Goal: Find specific page/section: Find specific page/section

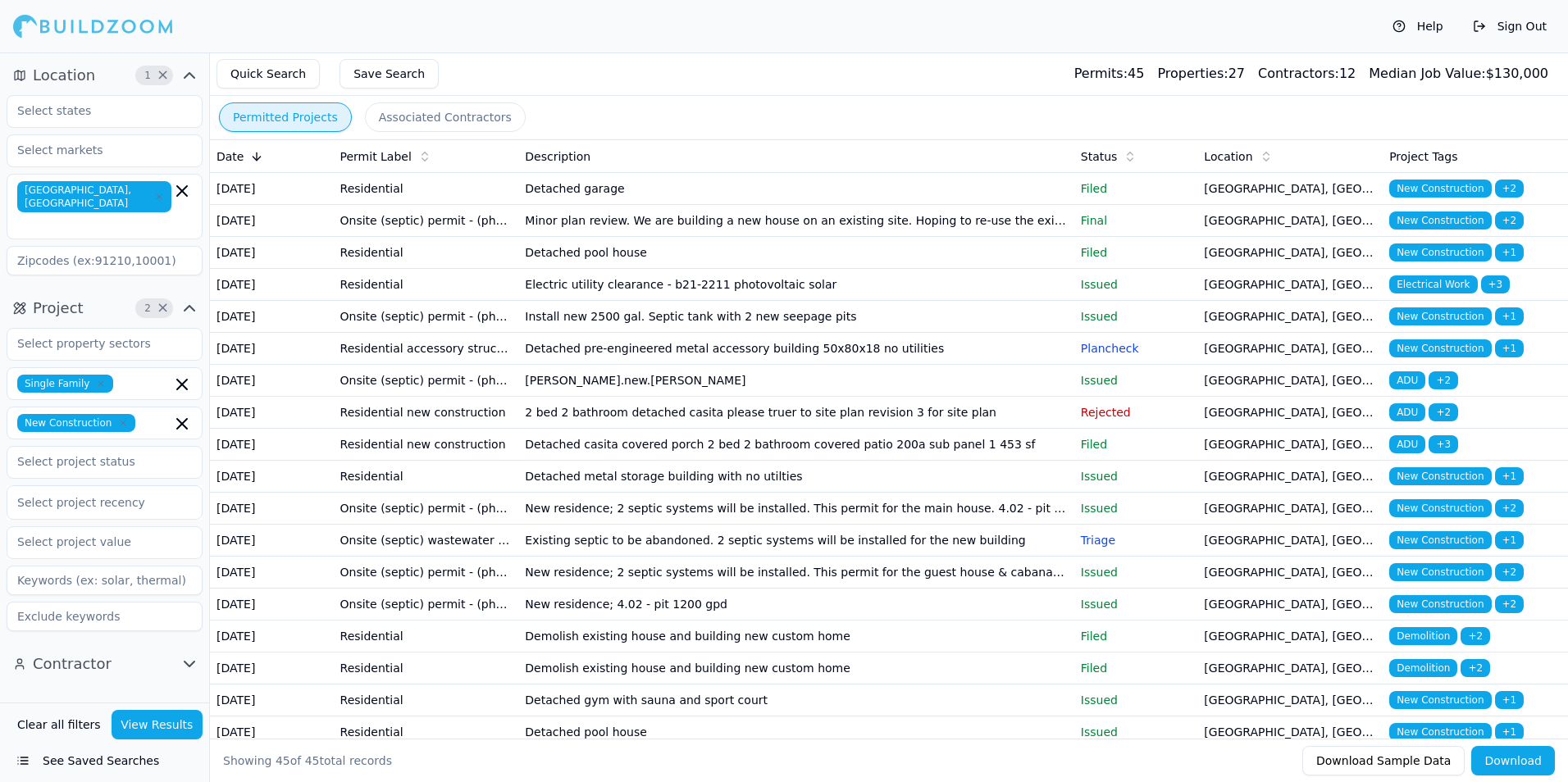
click at [892, 269] on td "Detached pool house" at bounding box center [795, 252] width 555 height 32
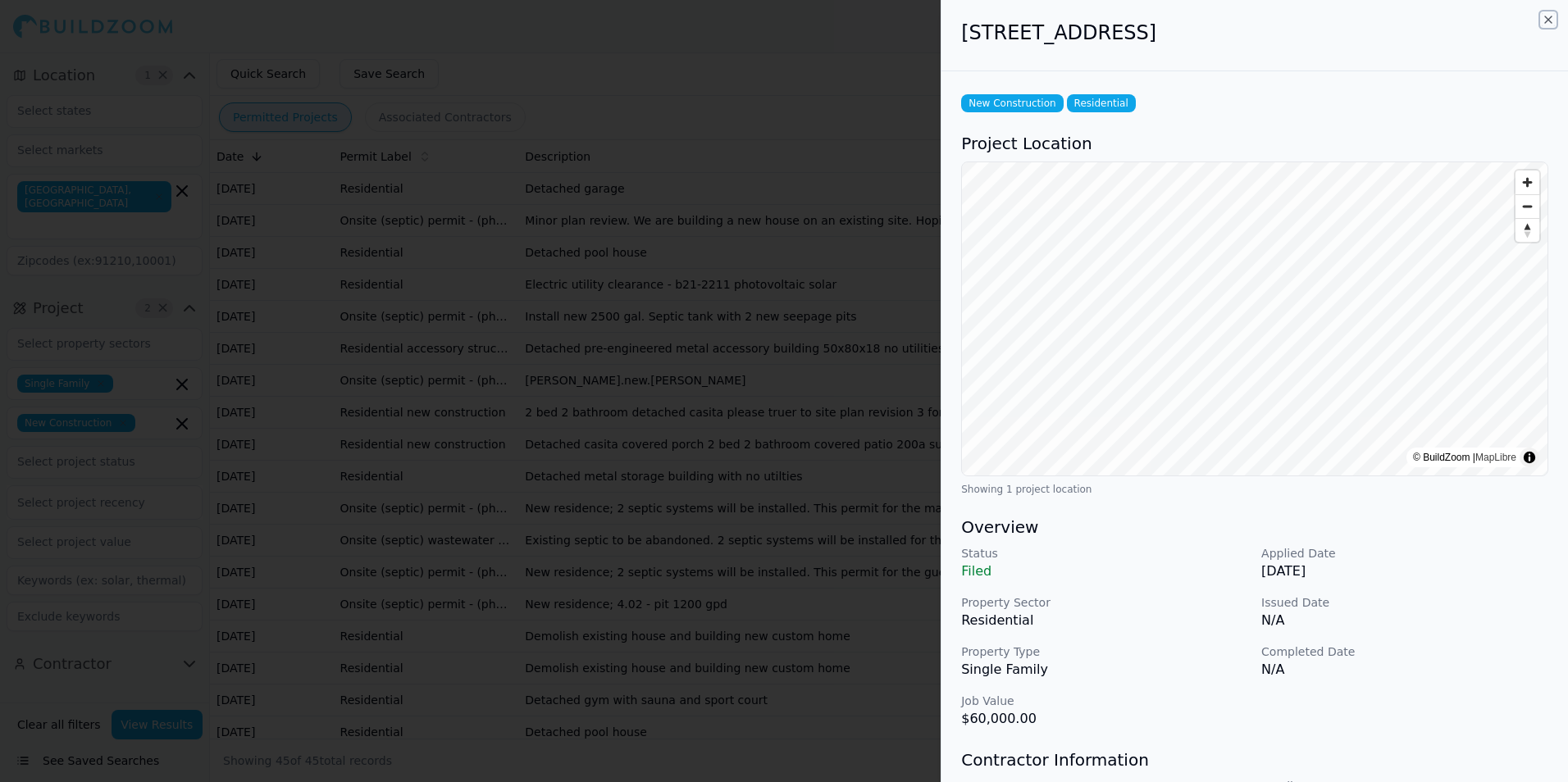
click at [1546, 19] on icon "button" at bounding box center [1548, 20] width 14 height 14
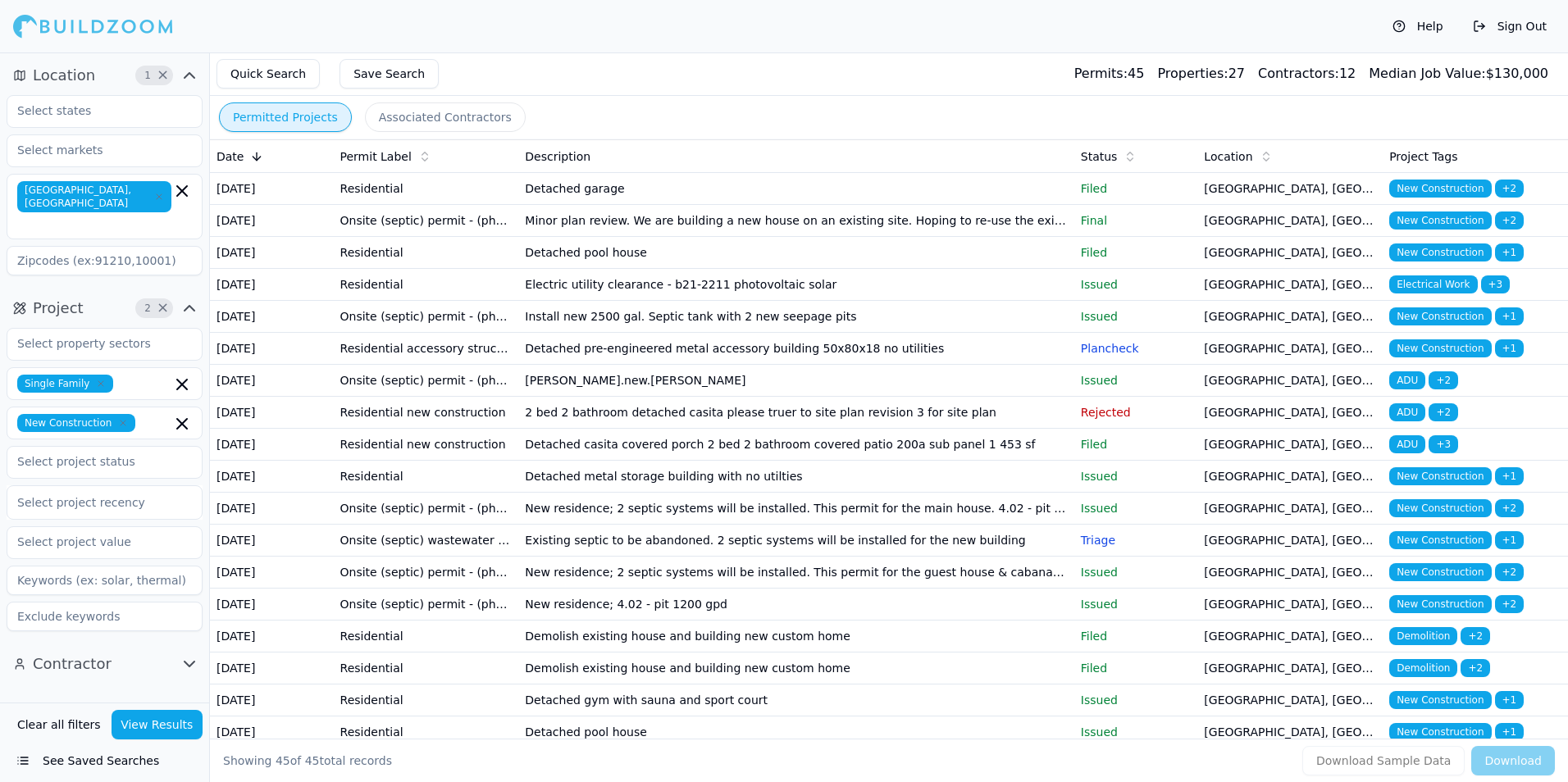
click at [1248, 199] on td "[GEOGRAPHIC_DATA], [GEOGRAPHIC_DATA]" at bounding box center [1289, 189] width 185 height 32
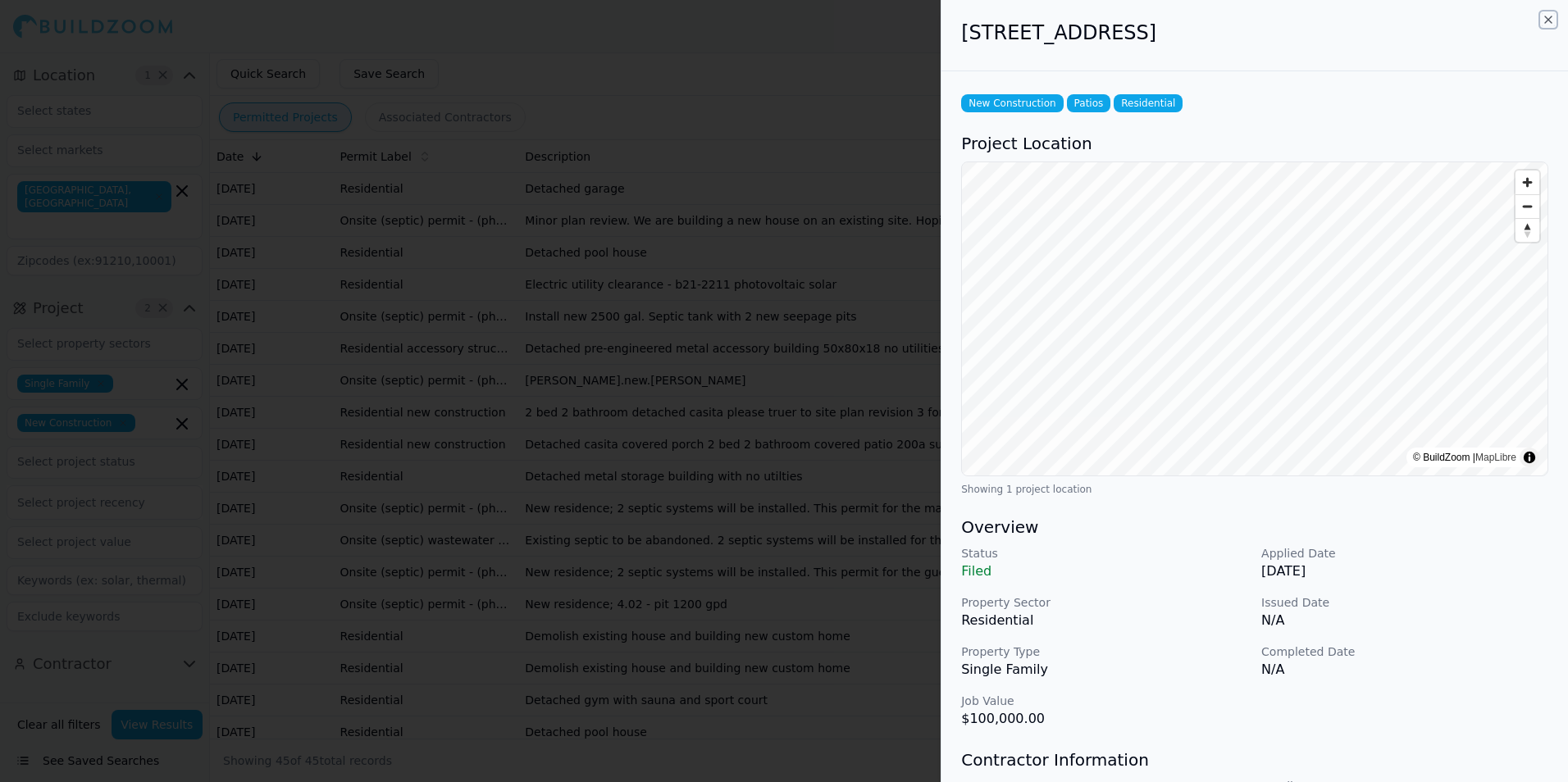
click at [1547, 18] on icon "button" at bounding box center [1548, 20] width 14 height 14
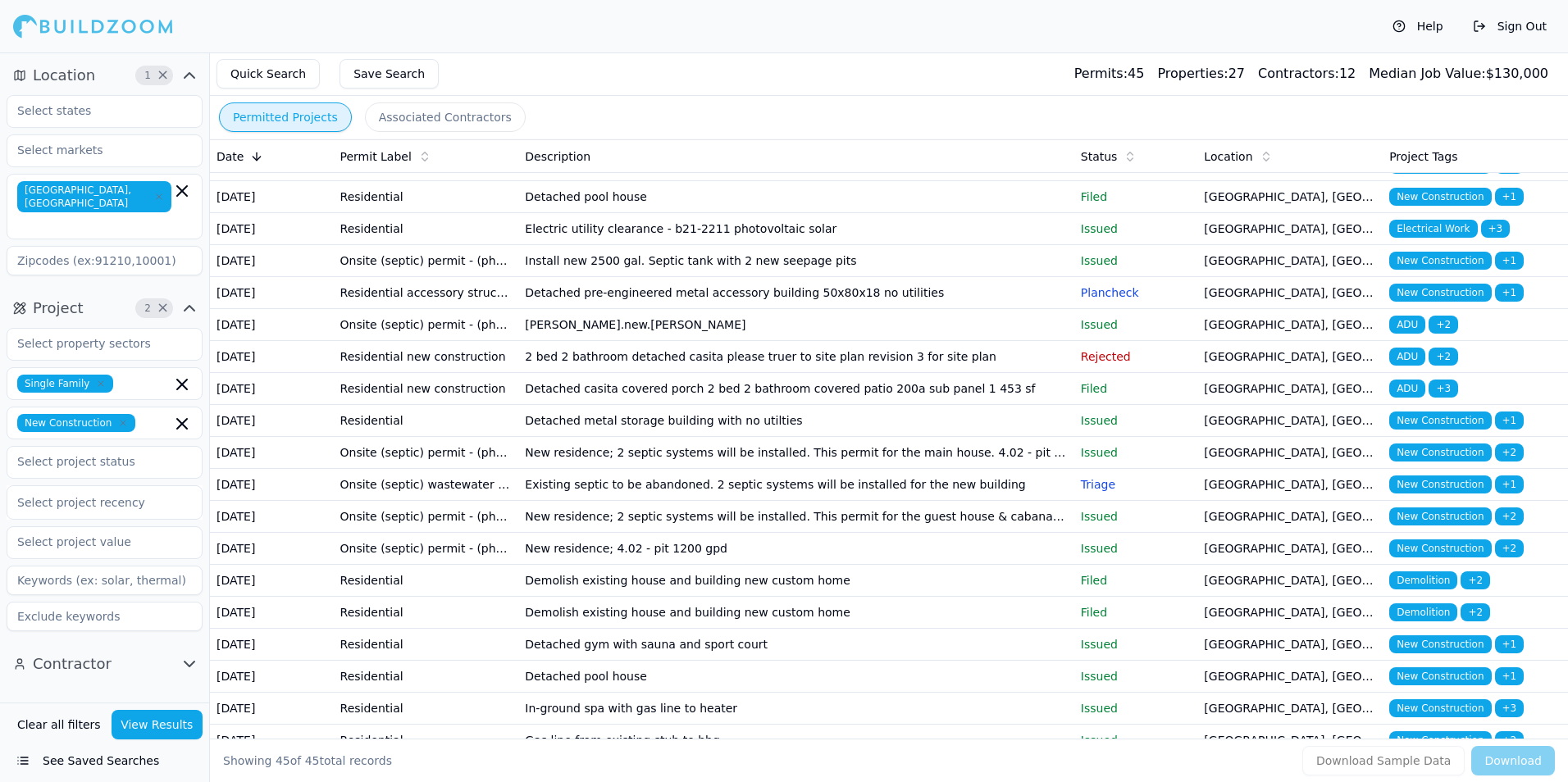
scroll to position [82, 0]
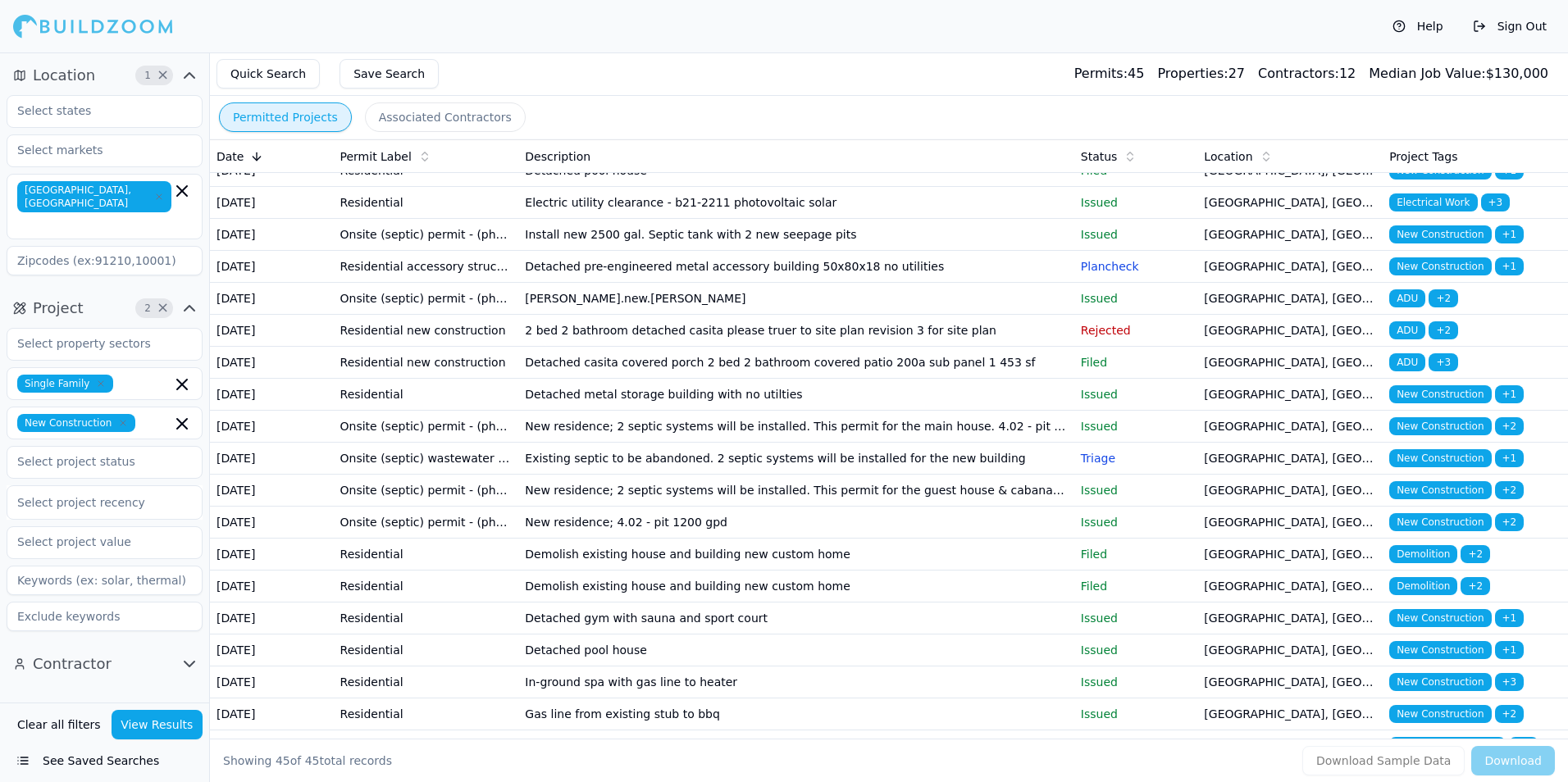
click at [1184, 411] on td "Issued" at bounding box center [1136, 395] width 124 height 32
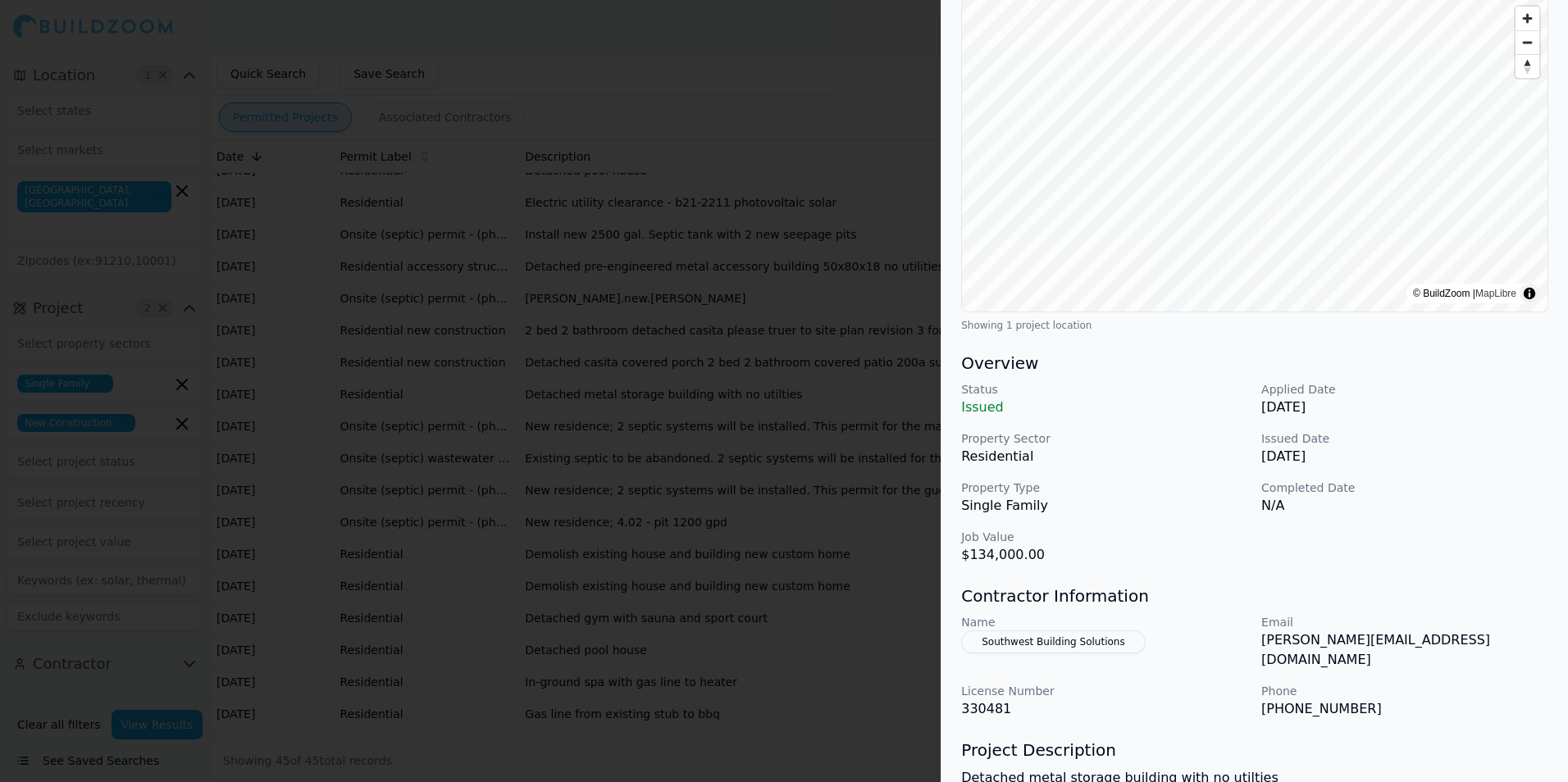
scroll to position [0, 0]
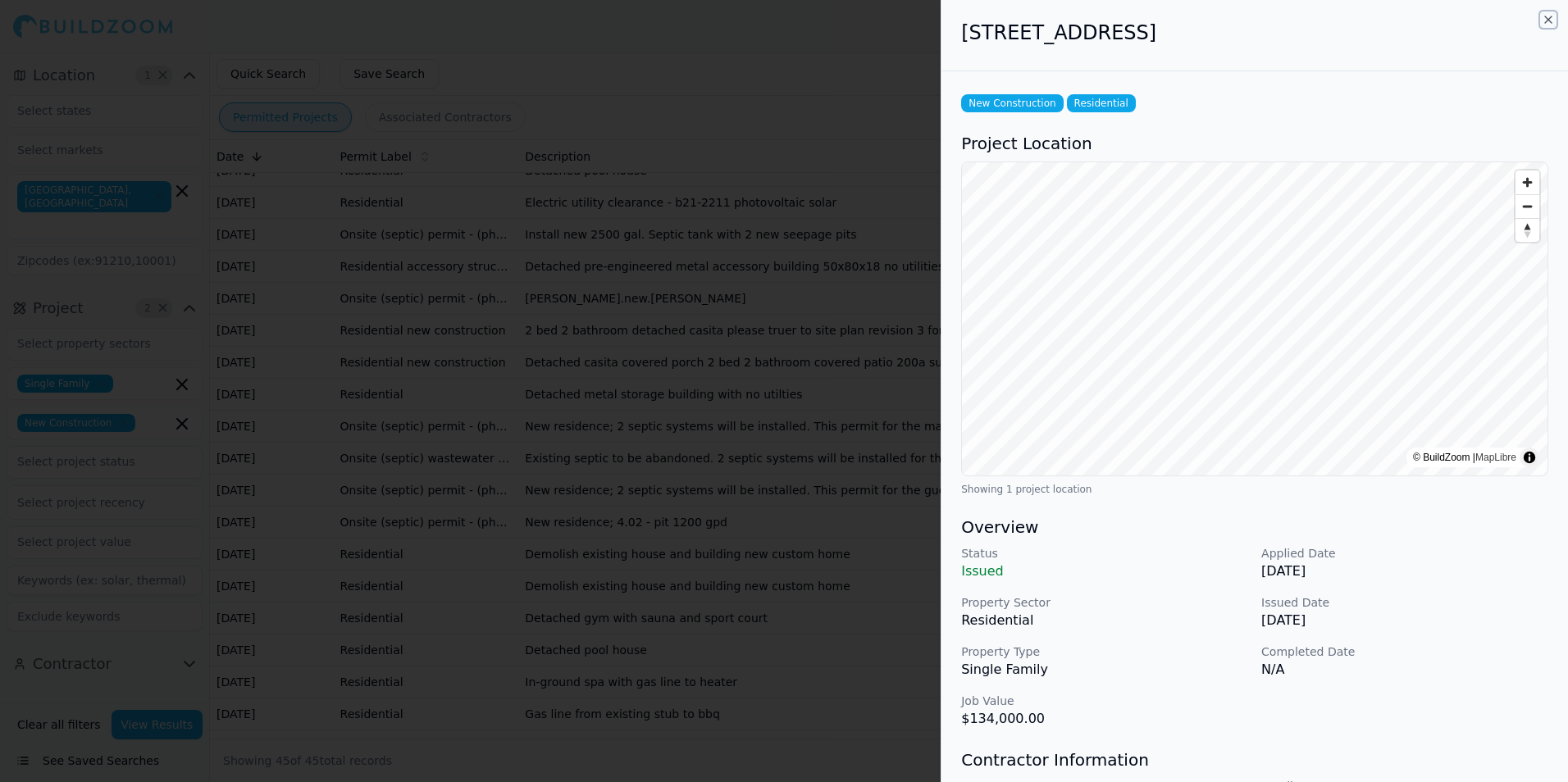
click at [1546, 20] on icon "button" at bounding box center [1548, 20] width 14 height 14
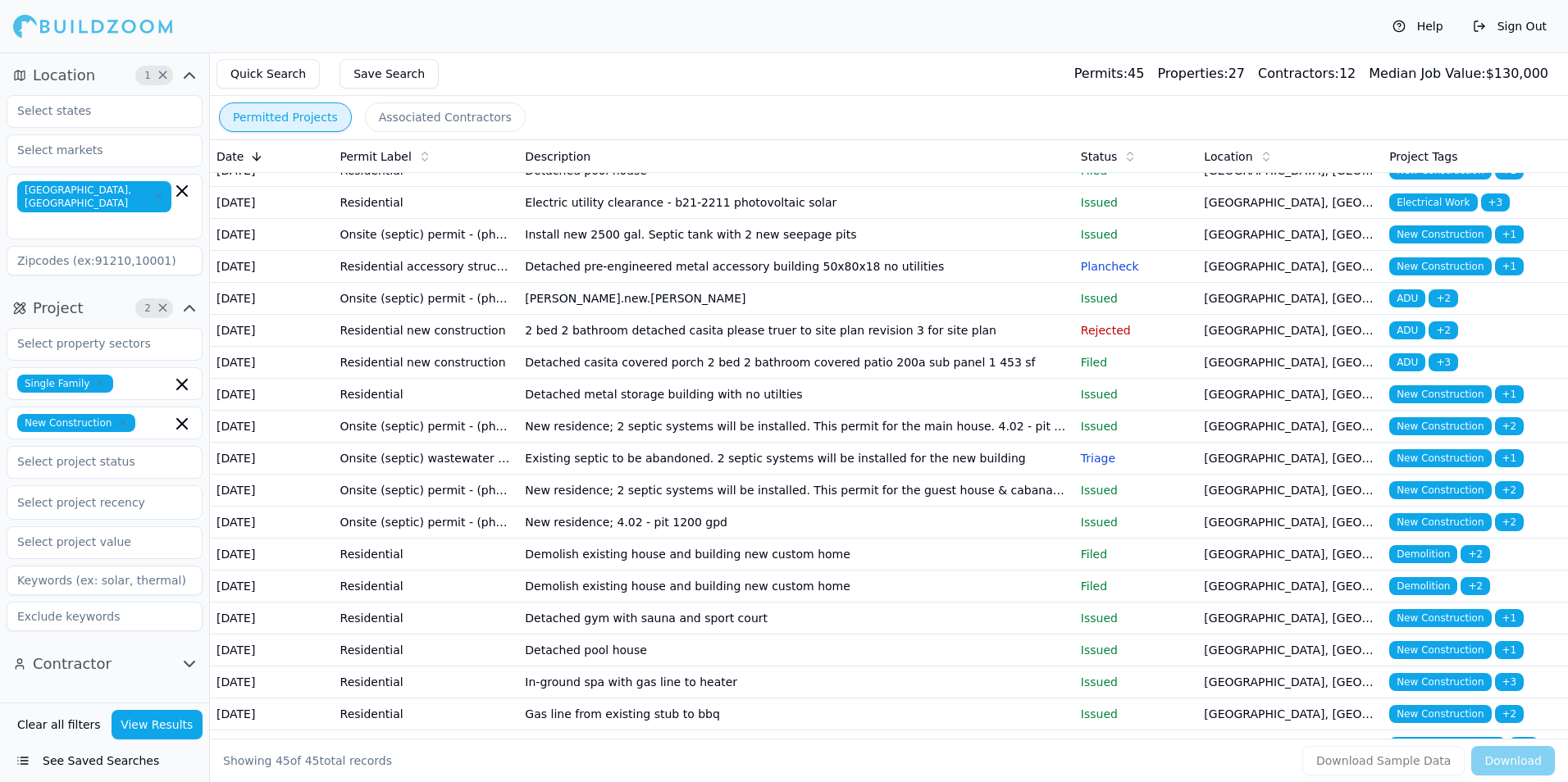
click at [970, 283] on td "Detached pre-engineered metal accessory building 50x80x18 no utilities" at bounding box center [795, 266] width 555 height 32
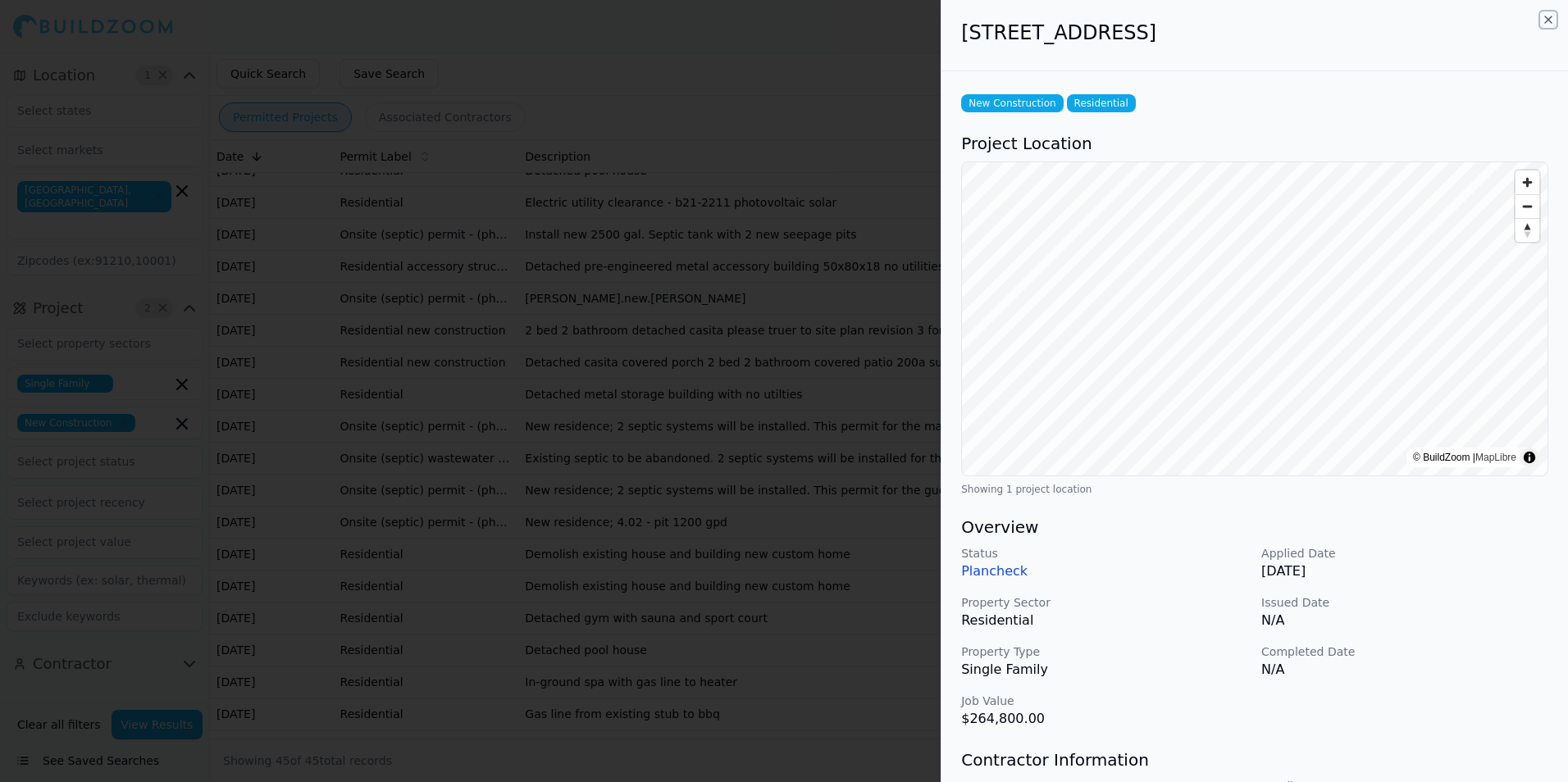
click at [1550, 16] on icon "button" at bounding box center [1548, 20] width 14 height 14
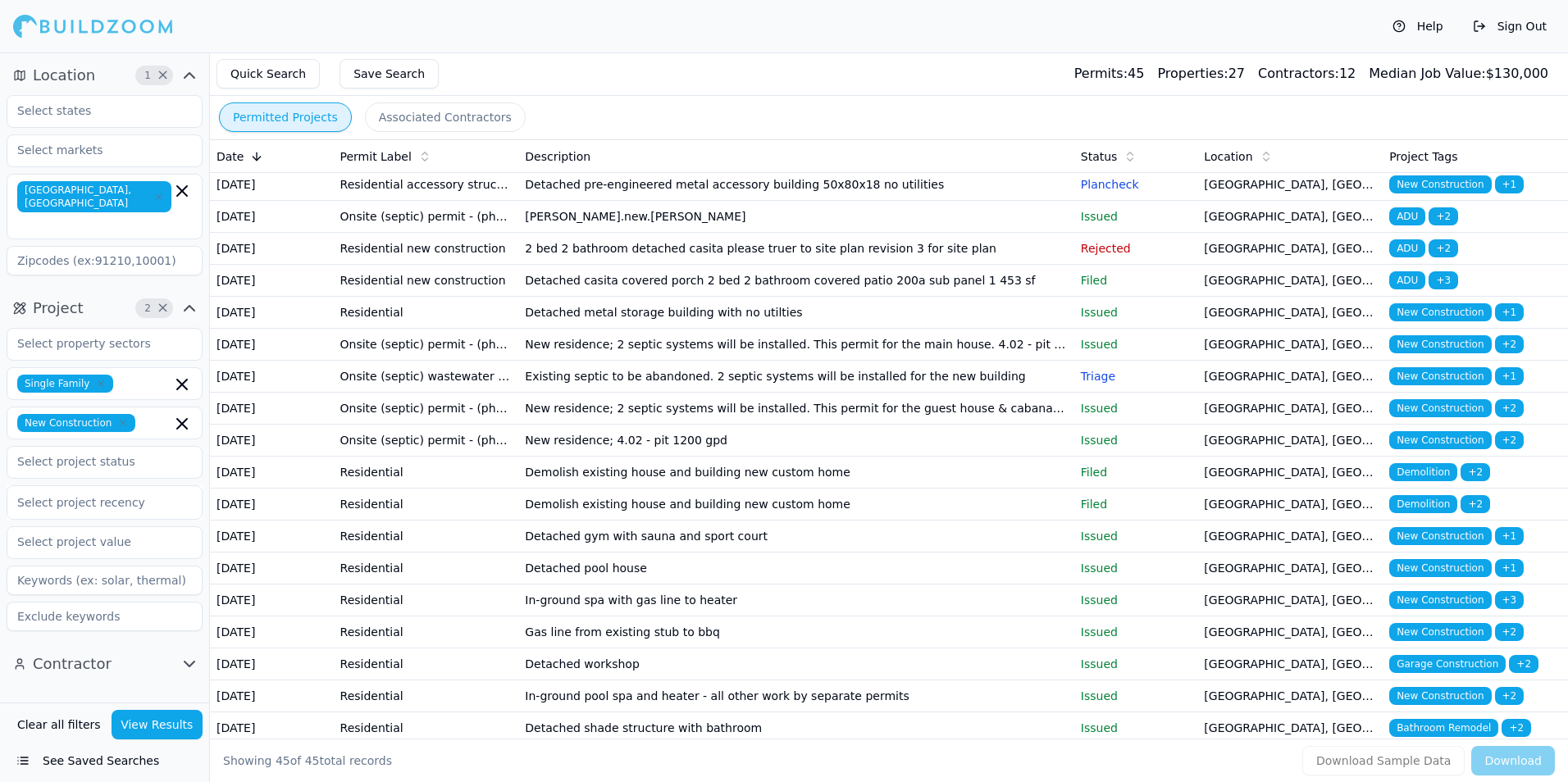
scroll to position [246, 0]
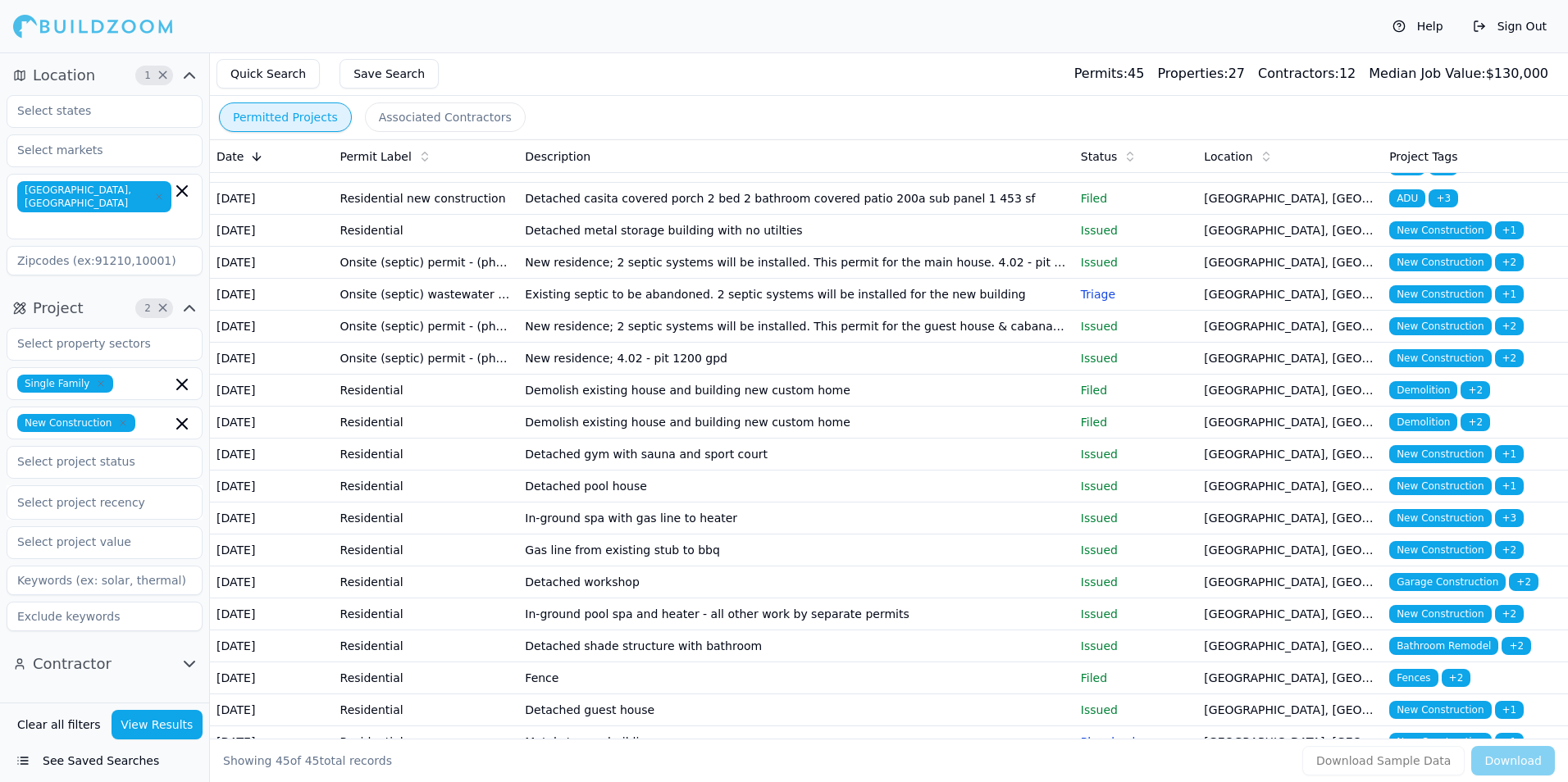
click at [996, 406] on td "Demolish existing house and building new custom home" at bounding box center [795, 390] width 555 height 32
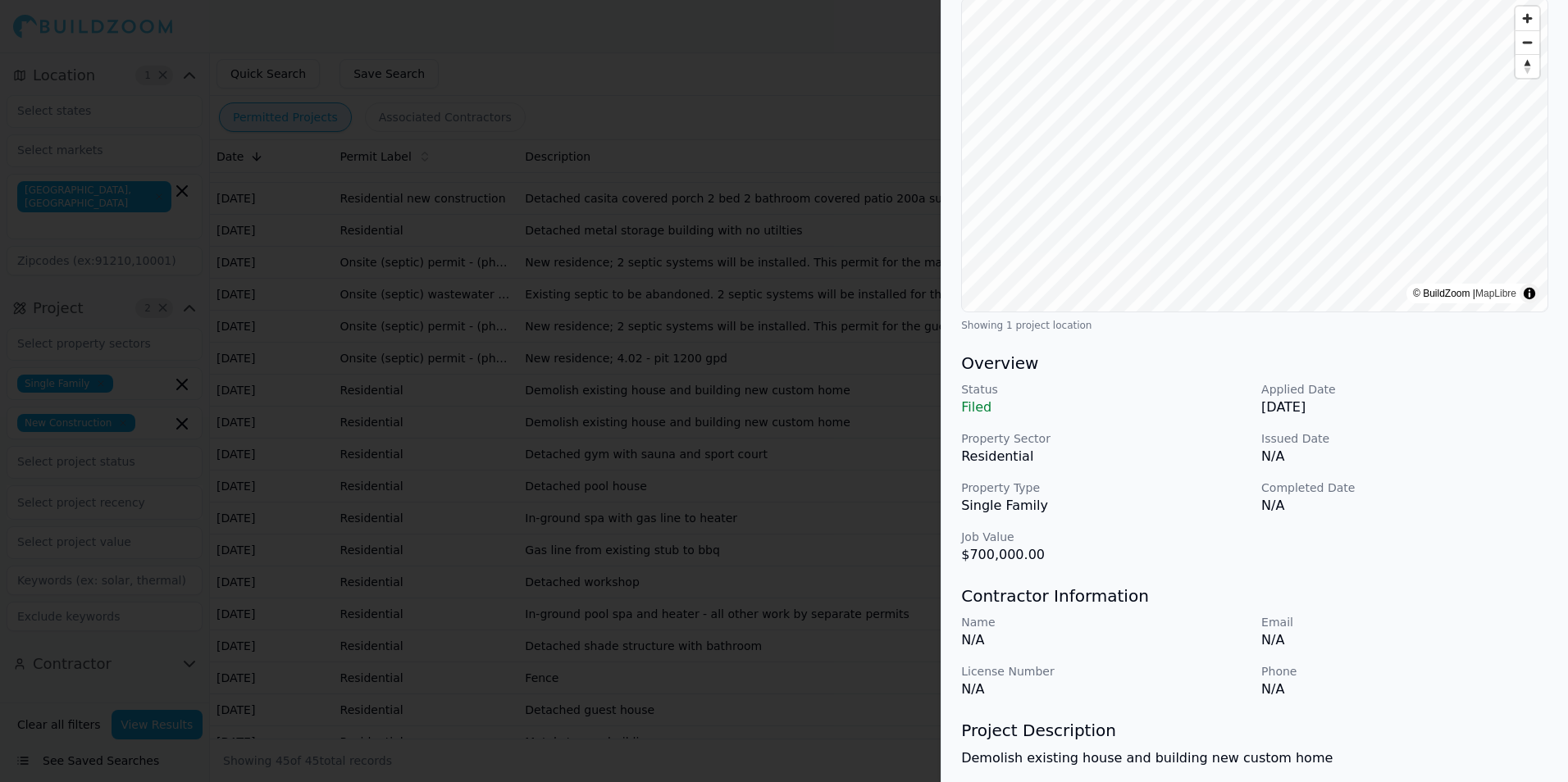
scroll to position [0, 0]
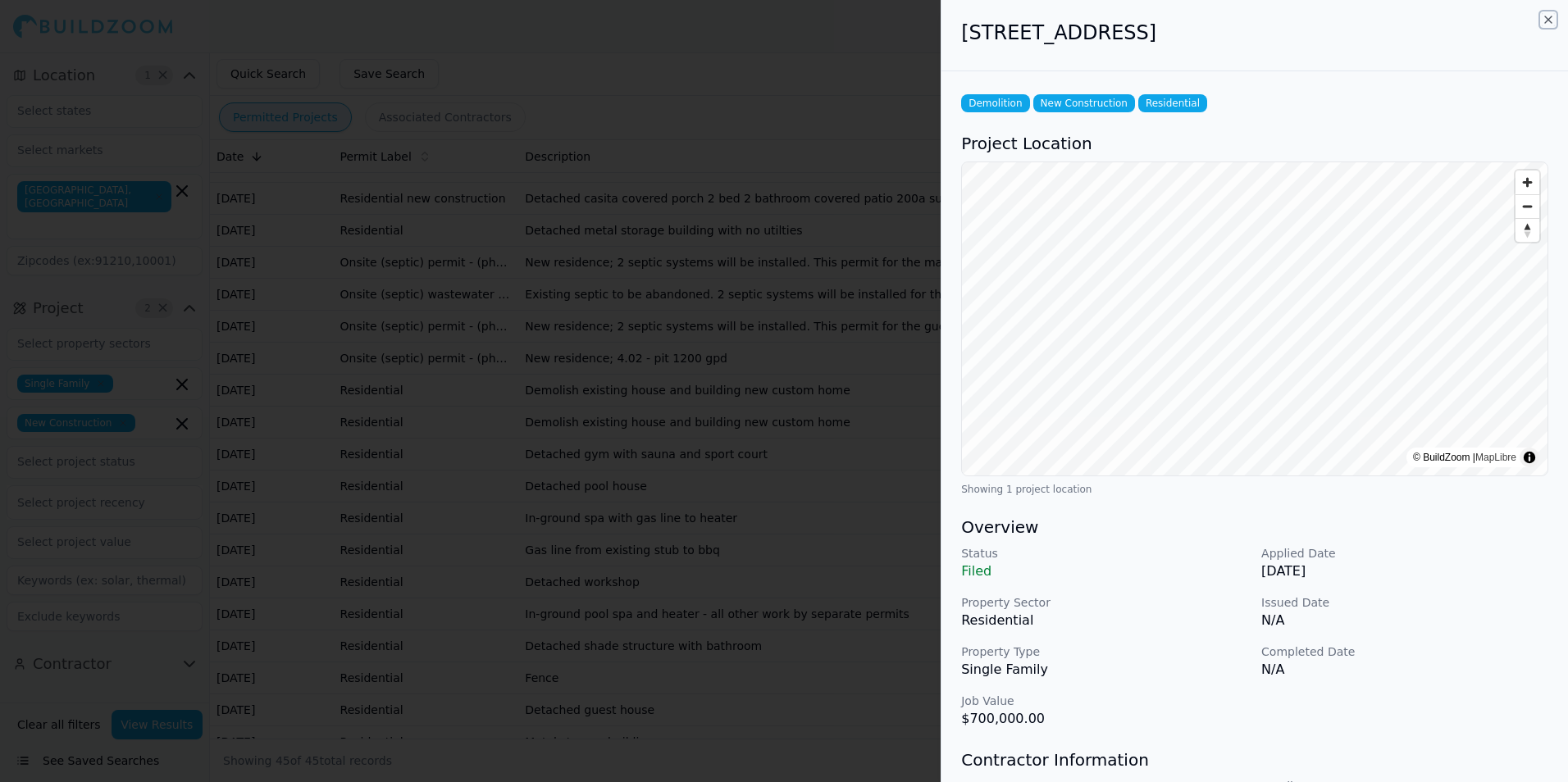
click at [1549, 18] on icon "button" at bounding box center [1548, 20] width 14 height 14
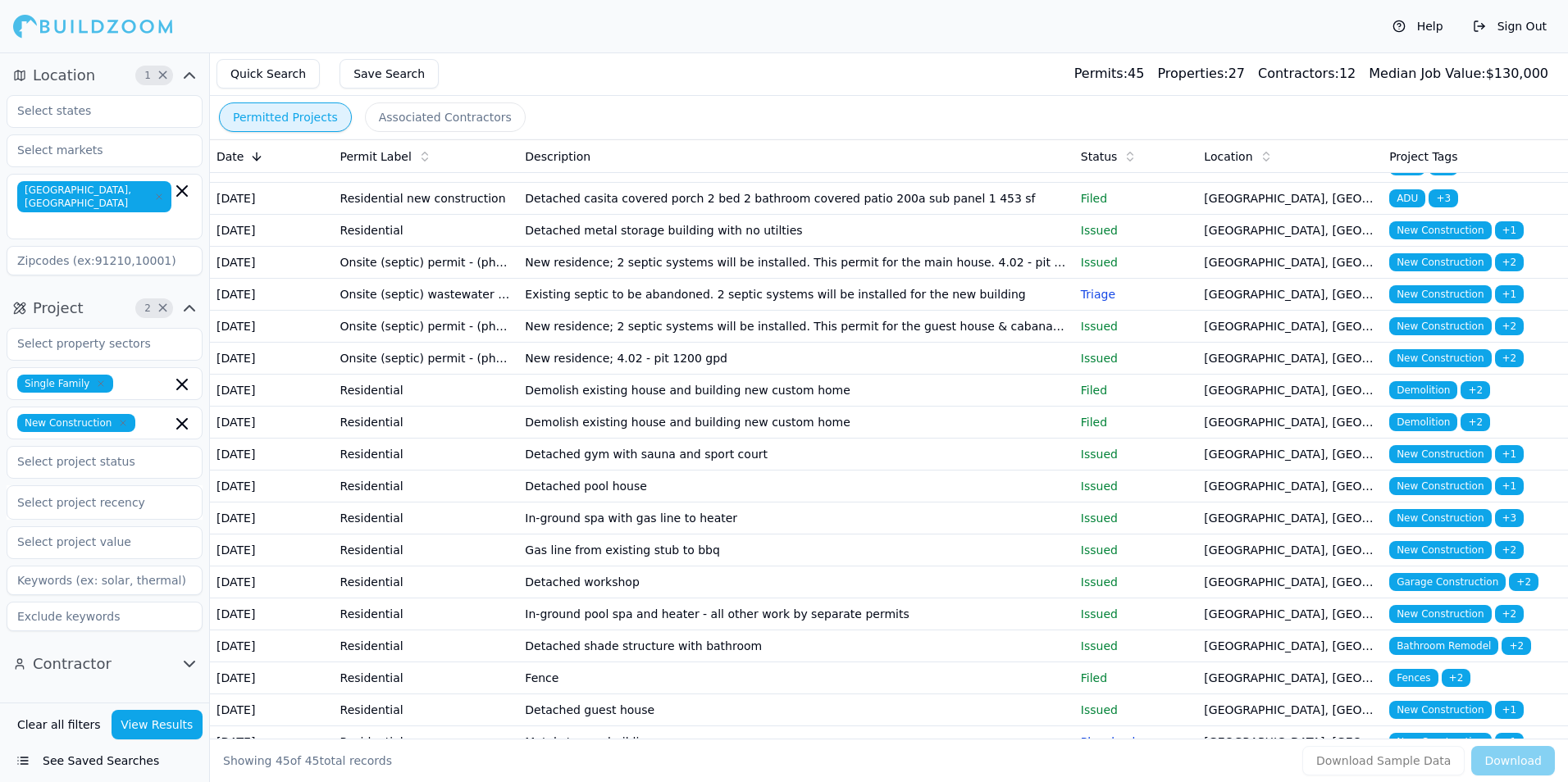
click at [938, 439] on td "Demolish existing house and building new custom home" at bounding box center [795, 422] width 555 height 32
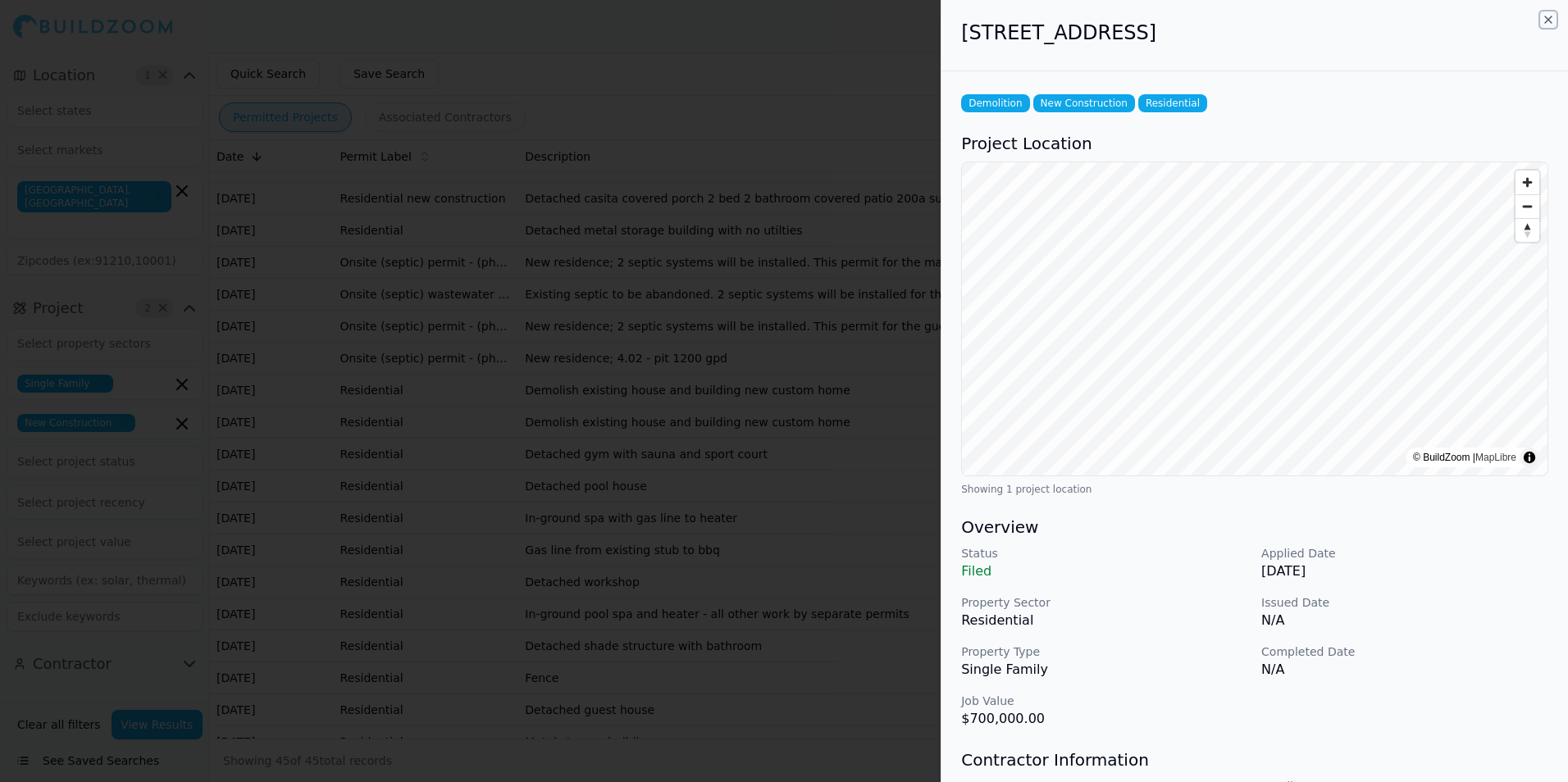
click at [1548, 18] on icon "button" at bounding box center [1548, 20] width 14 height 14
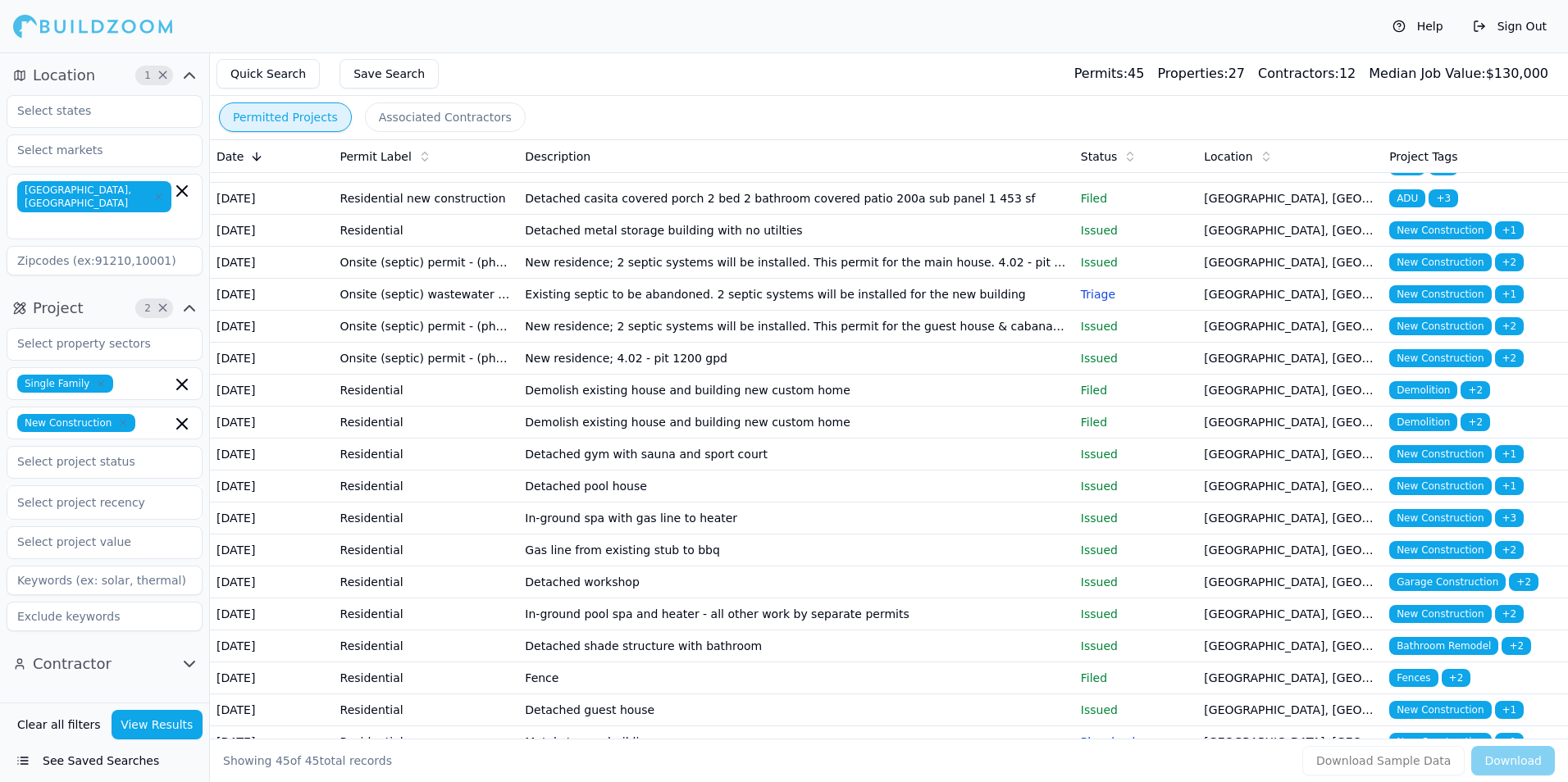
scroll to position [328, 0]
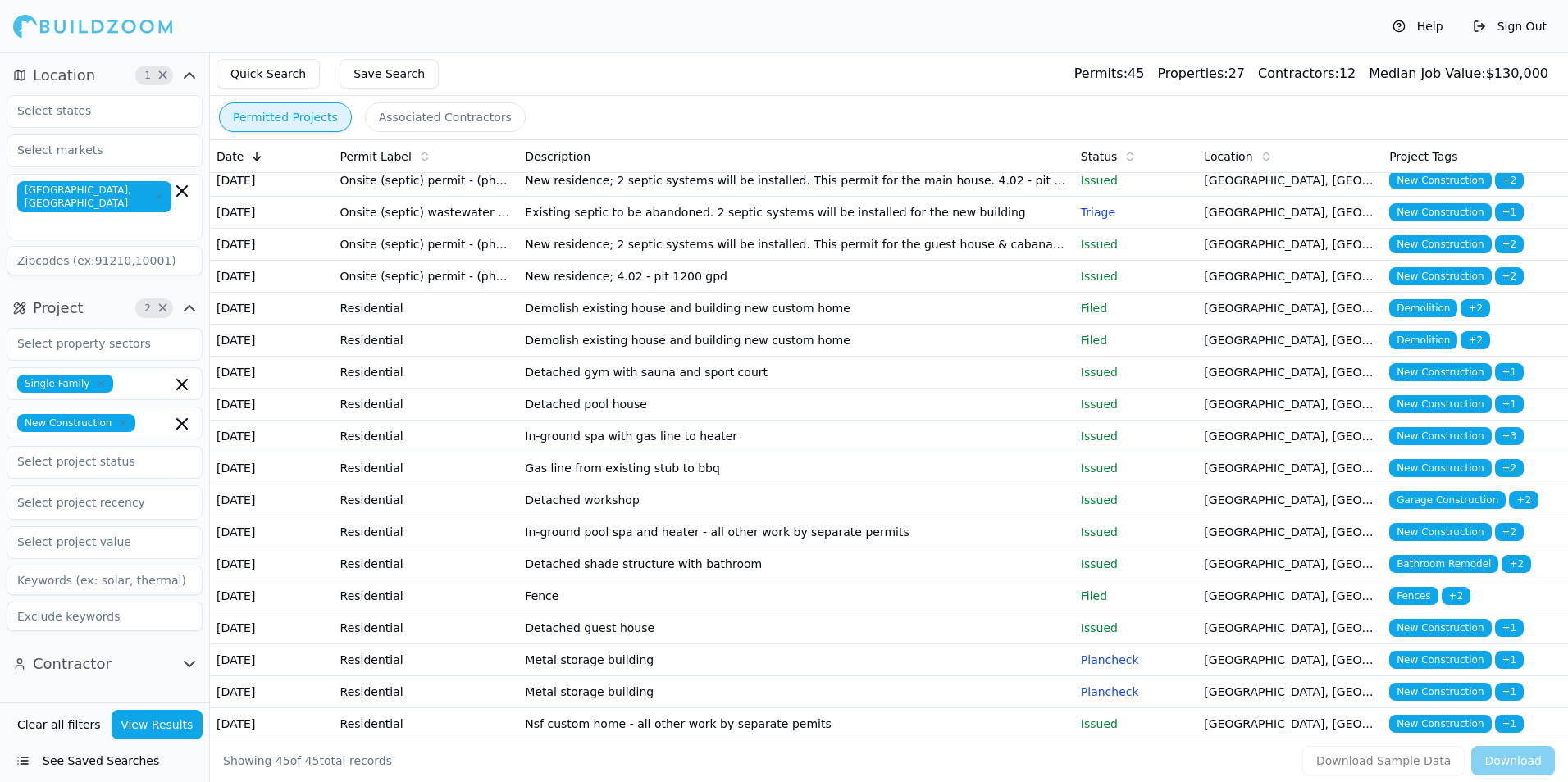
click at [970, 389] on td "Detached gym with sauna and sport court" at bounding box center [795, 372] width 555 height 32
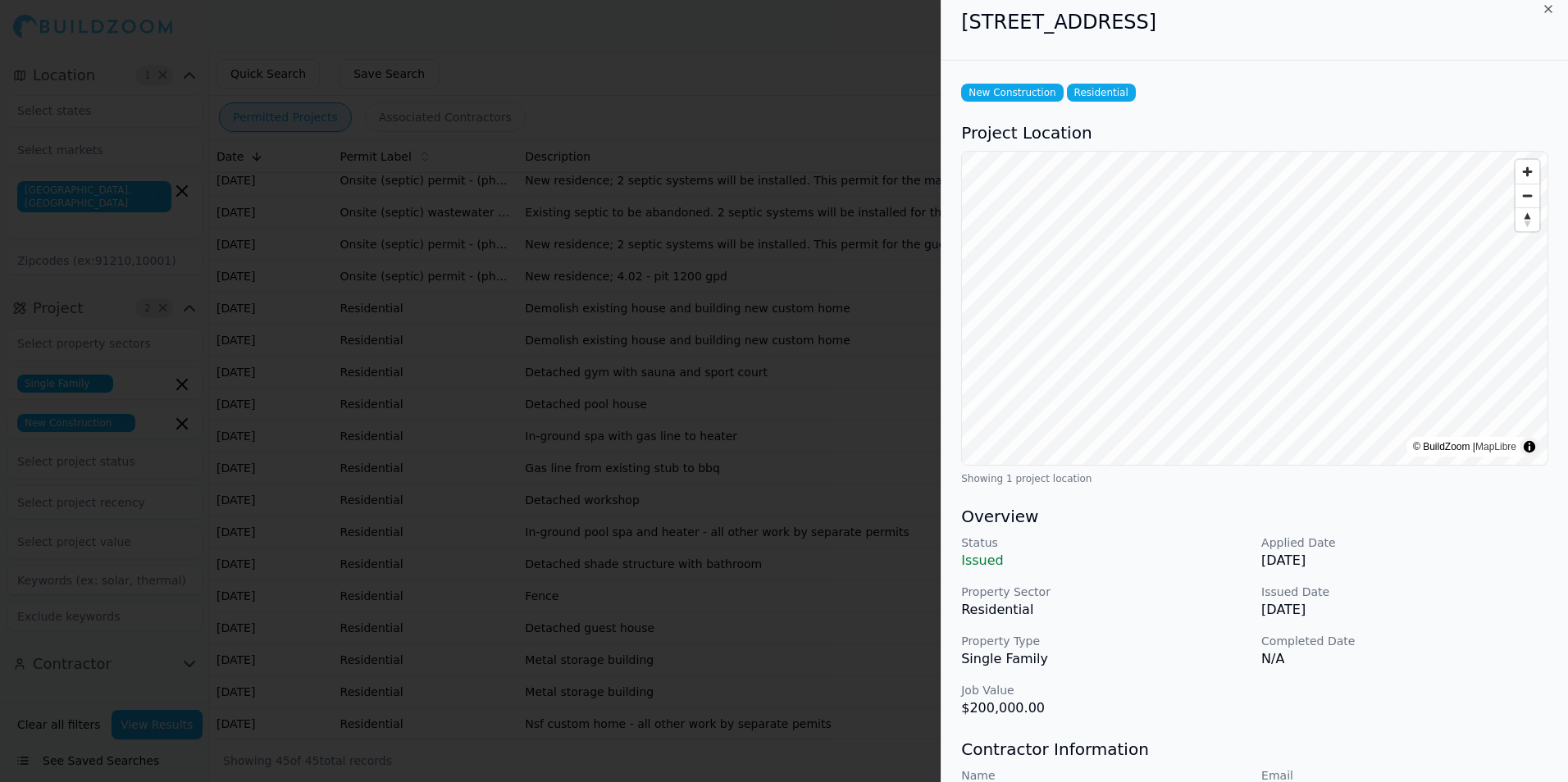
scroll to position [0, 0]
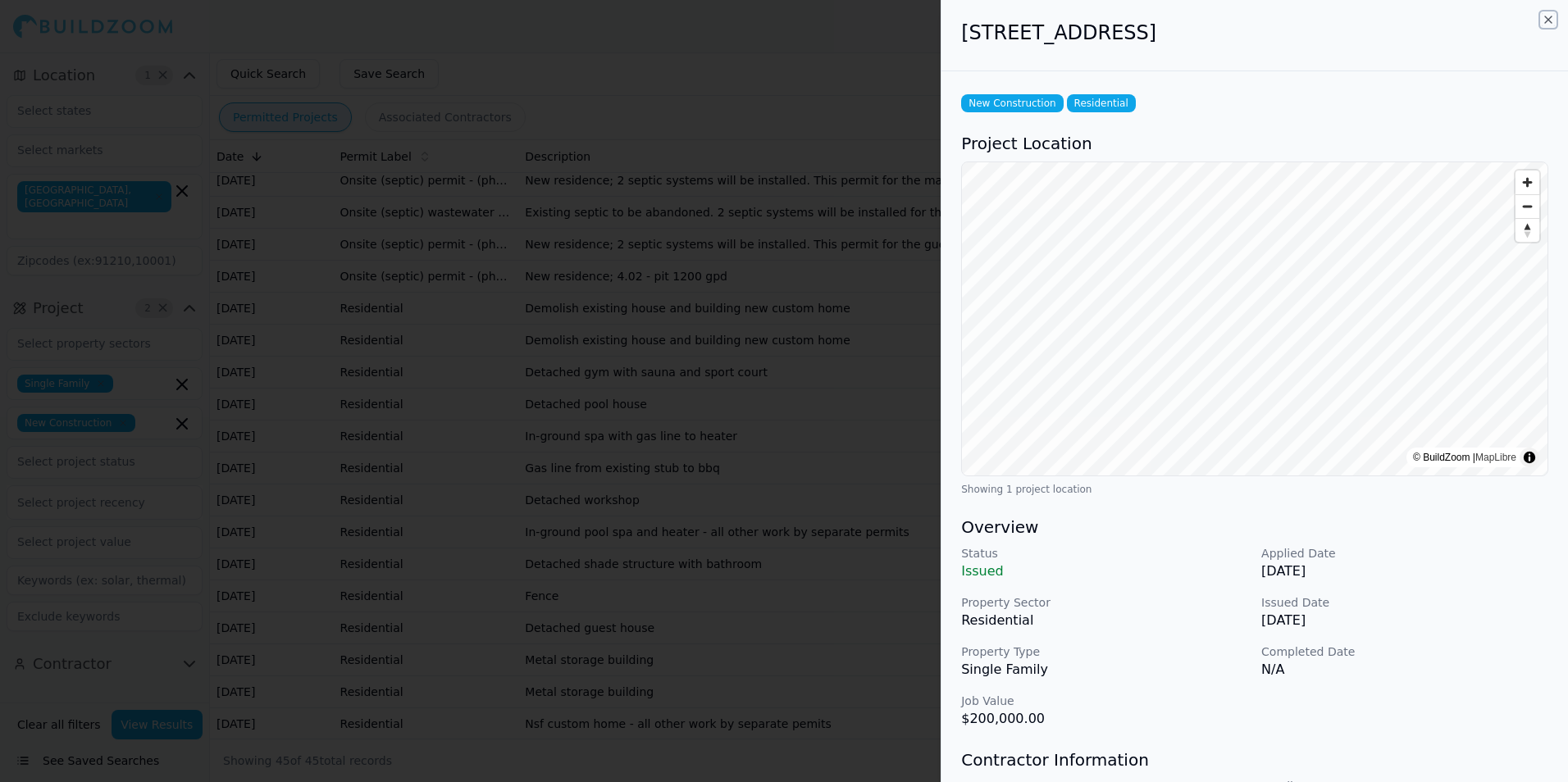
click at [1542, 14] on icon "button" at bounding box center [1548, 20] width 14 height 14
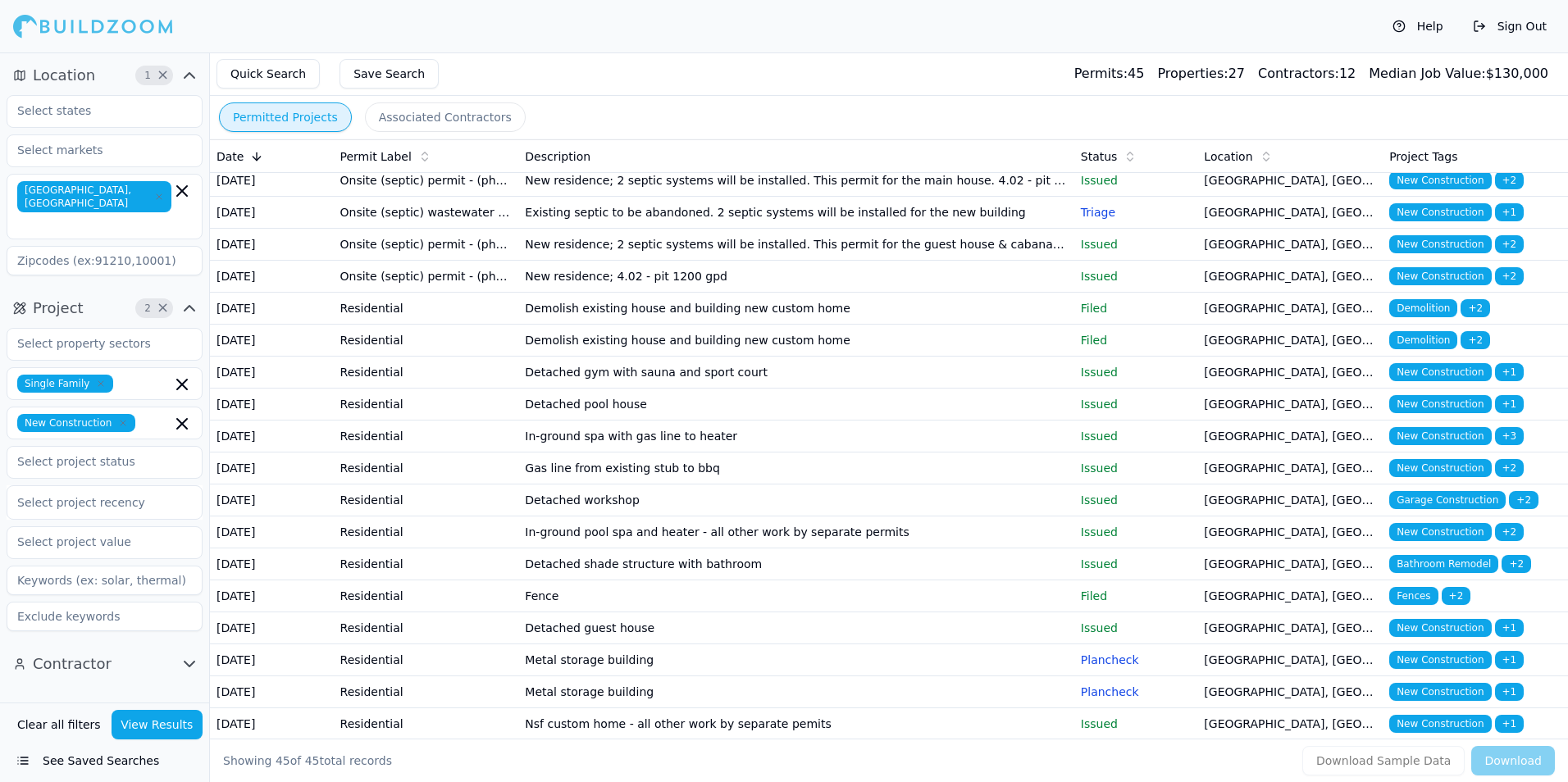
click at [1551, 23] on button "Sign Out" at bounding box center [1509, 26] width 90 height 26
